Goal: Information Seeking & Learning: Learn about a topic

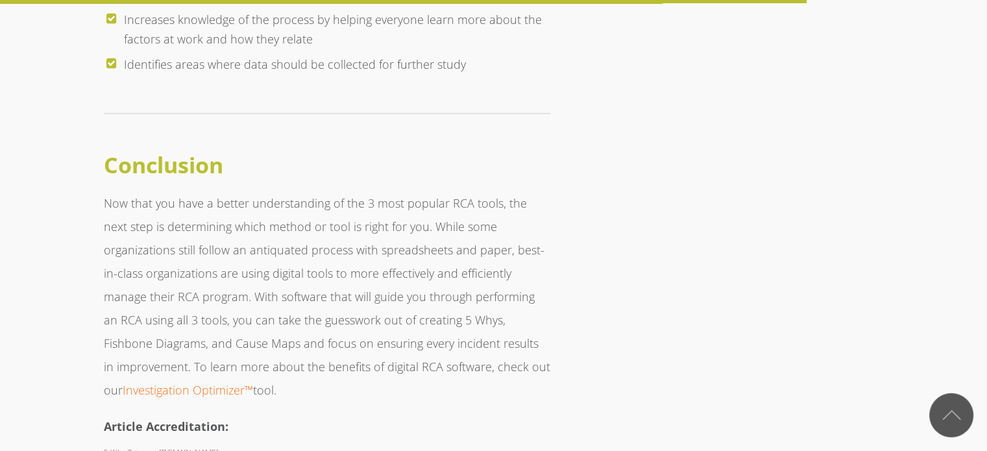
scroll to position [6940, 0]
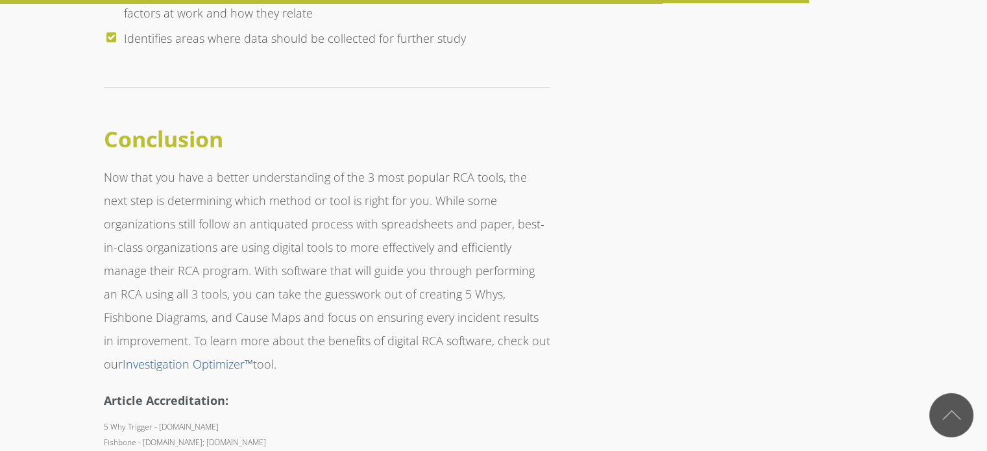
click at [253, 356] on link "Investigation Optimizer™" at bounding box center [188, 364] width 130 height 16
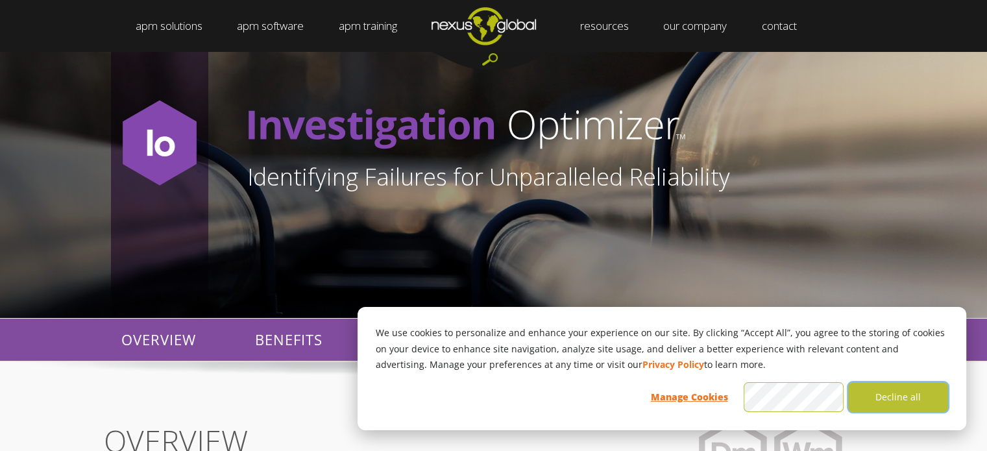
click at [890, 399] on button "Decline all" at bounding box center [898, 397] width 100 height 30
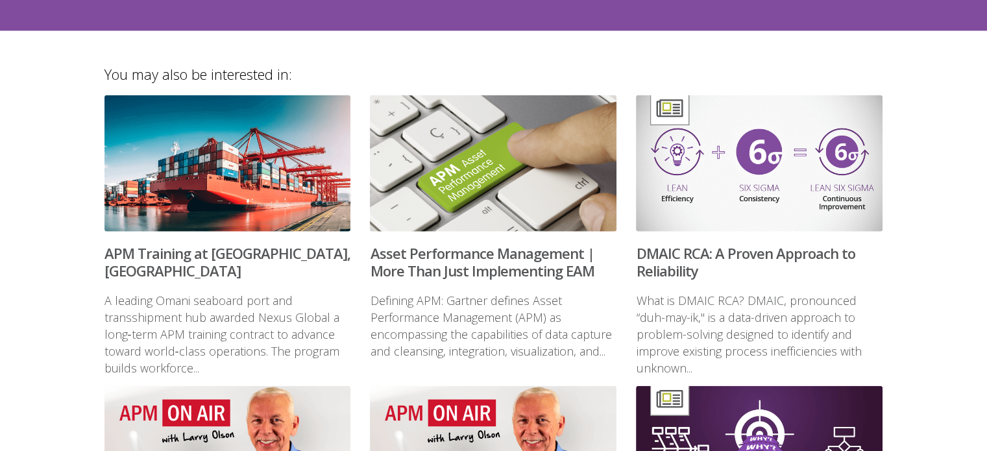
scroll to position [2968, 0]
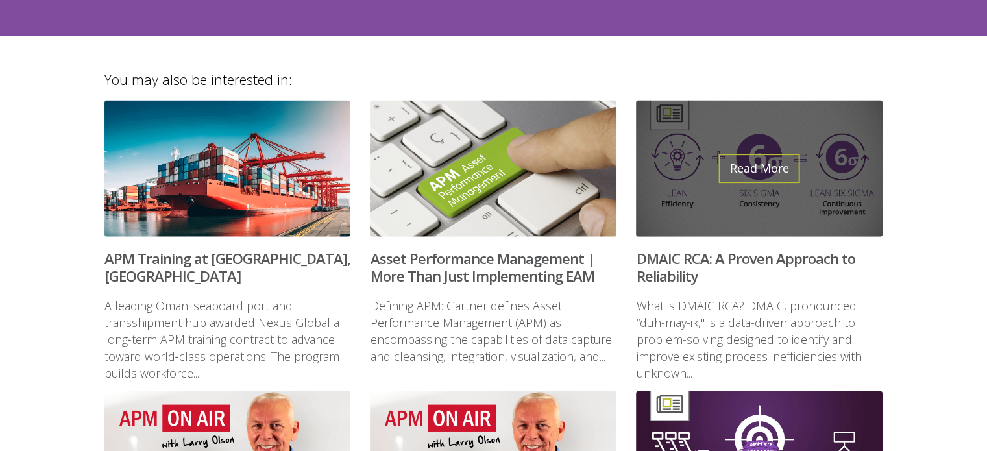
click at [770, 154] on link "Read More" at bounding box center [759, 168] width 81 height 29
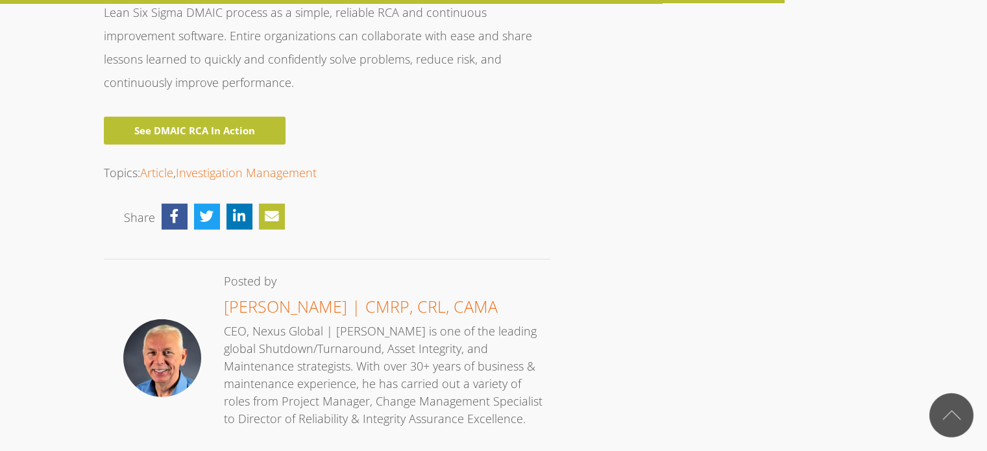
scroll to position [3522, 0]
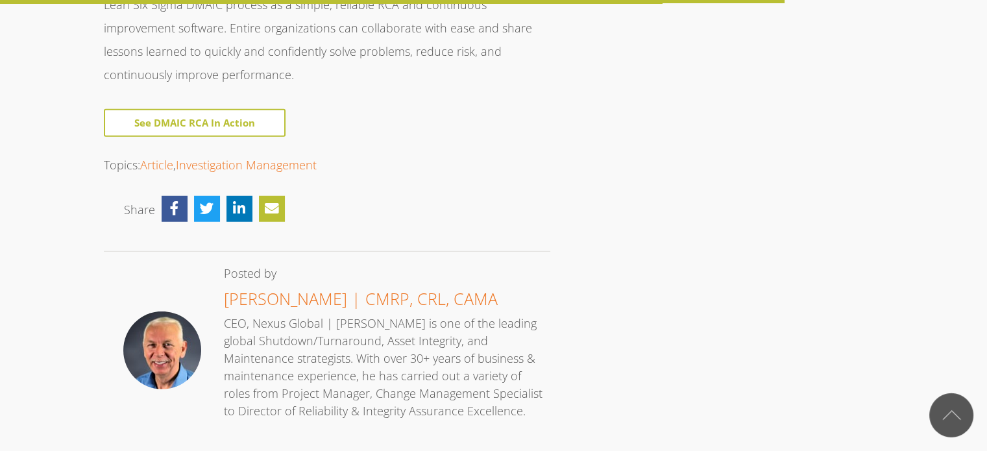
click at [236, 109] on link "See DMAIC RCA In Action" at bounding box center [195, 123] width 182 height 28
